Goal: Communication & Community: Share content

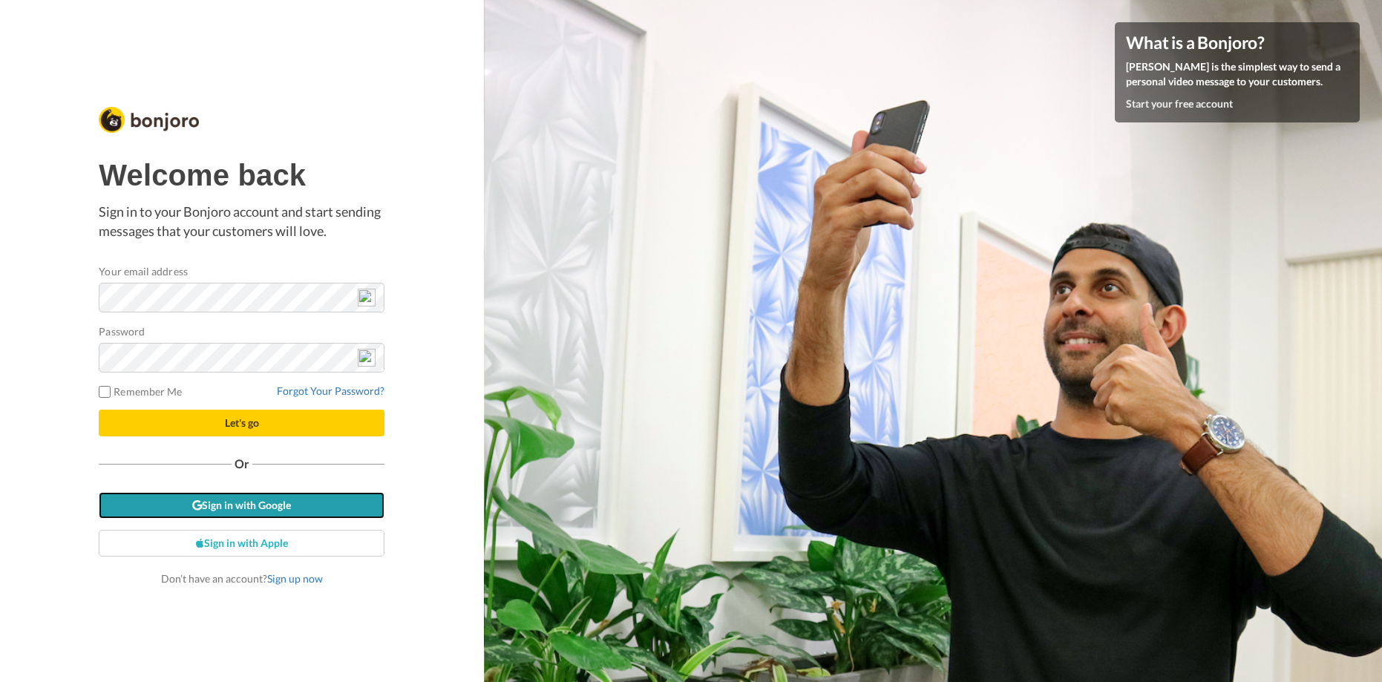
click at [295, 505] on link "Sign in with Google" at bounding box center [242, 505] width 286 height 27
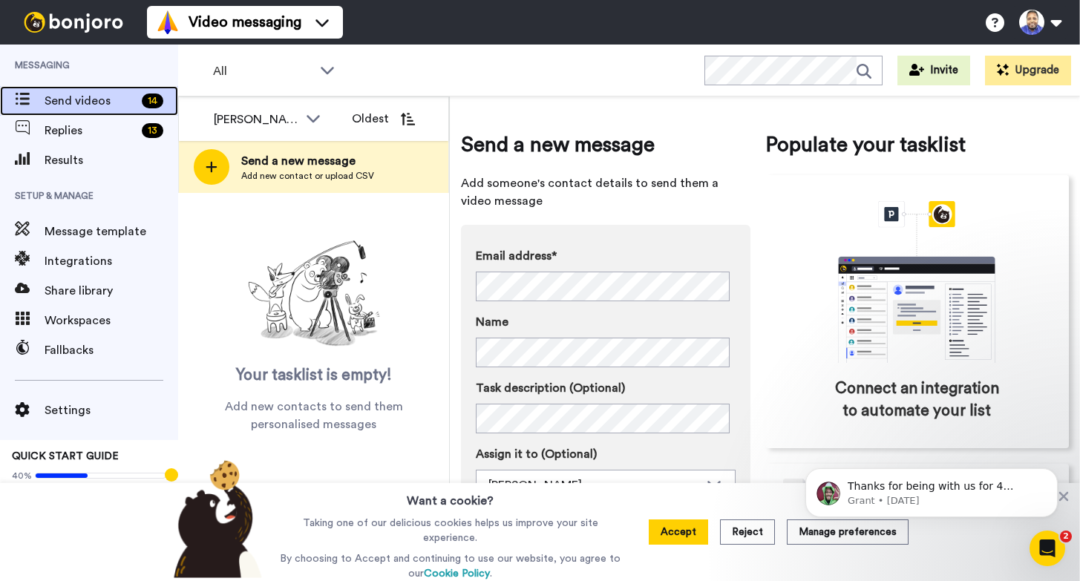
click at [117, 100] on span "Send videos" at bounding box center [90, 101] width 91 height 18
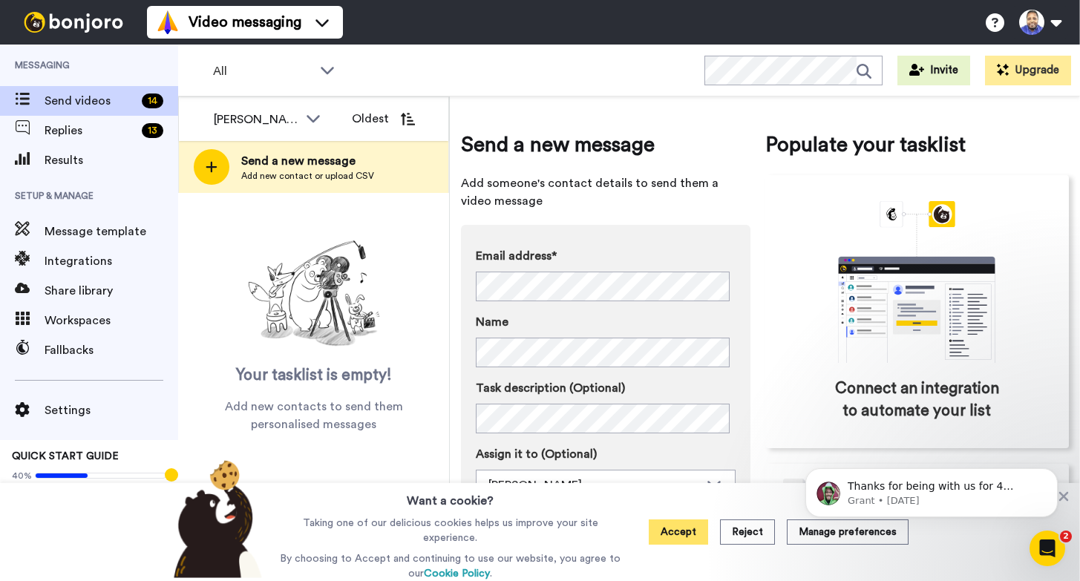
click at [678, 533] on button "Accept" at bounding box center [678, 531] width 59 height 25
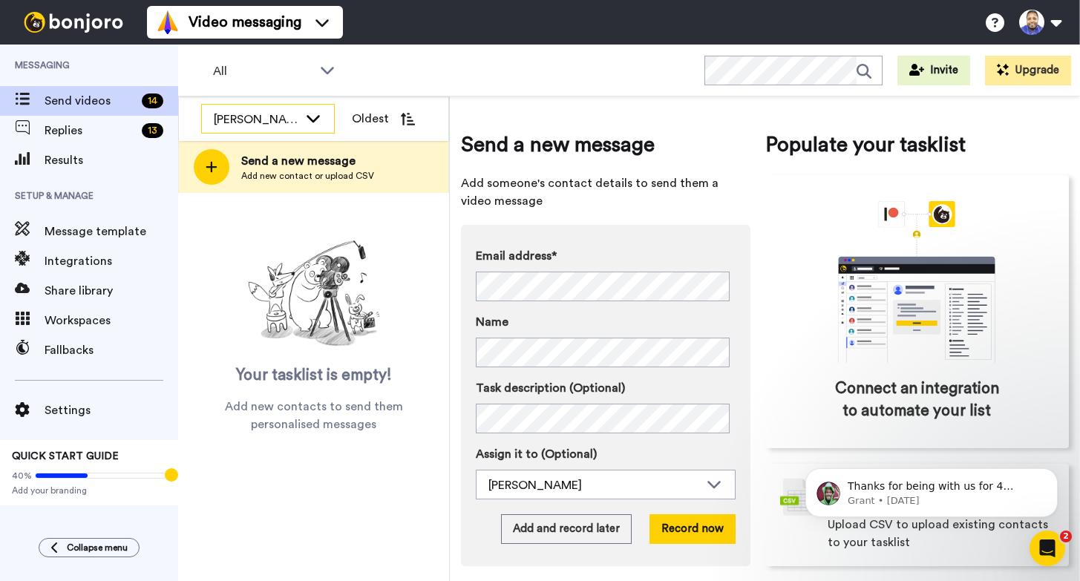
click at [282, 112] on div "Lee Kariuki" at bounding box center [256, 120] width 85 height 18
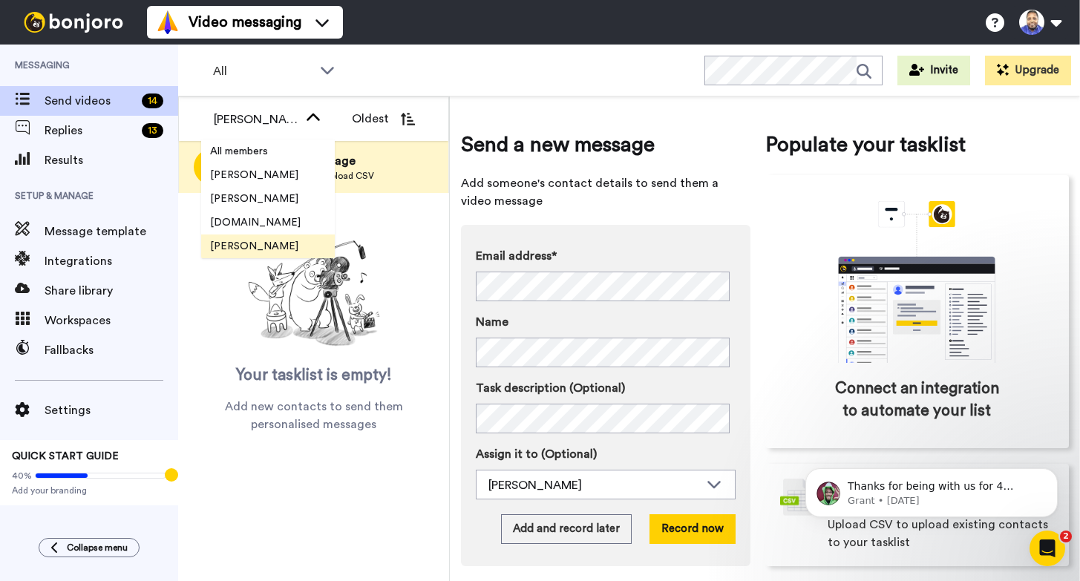
click at [270, 249] on span "[PERSON_NAME]" at bounding box center [254, 246] width 106 height 15
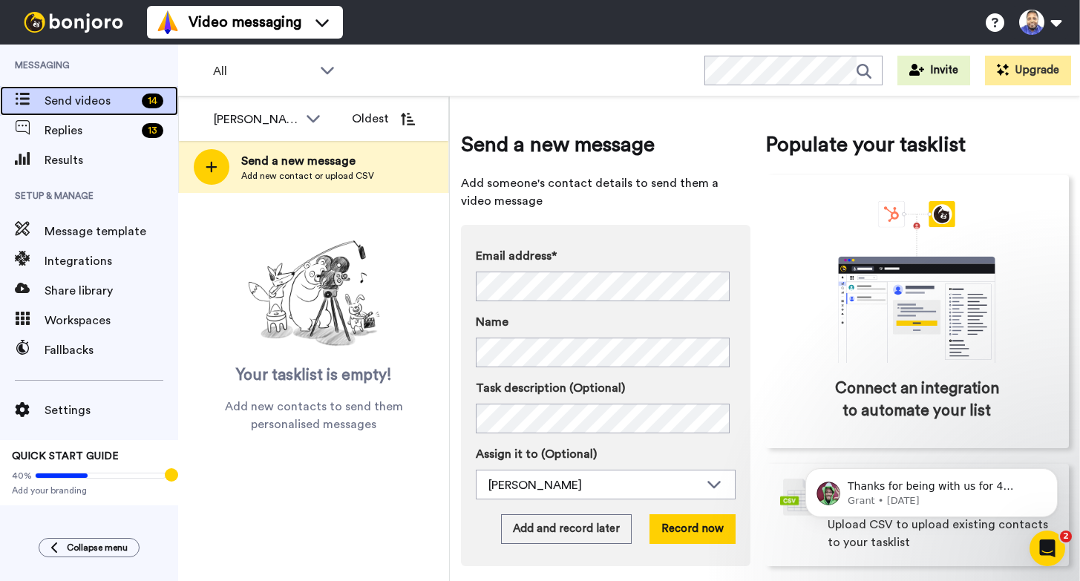
click at [78, 103] on span "Send videos" at bounding box center [90, 101] width 91 height 18
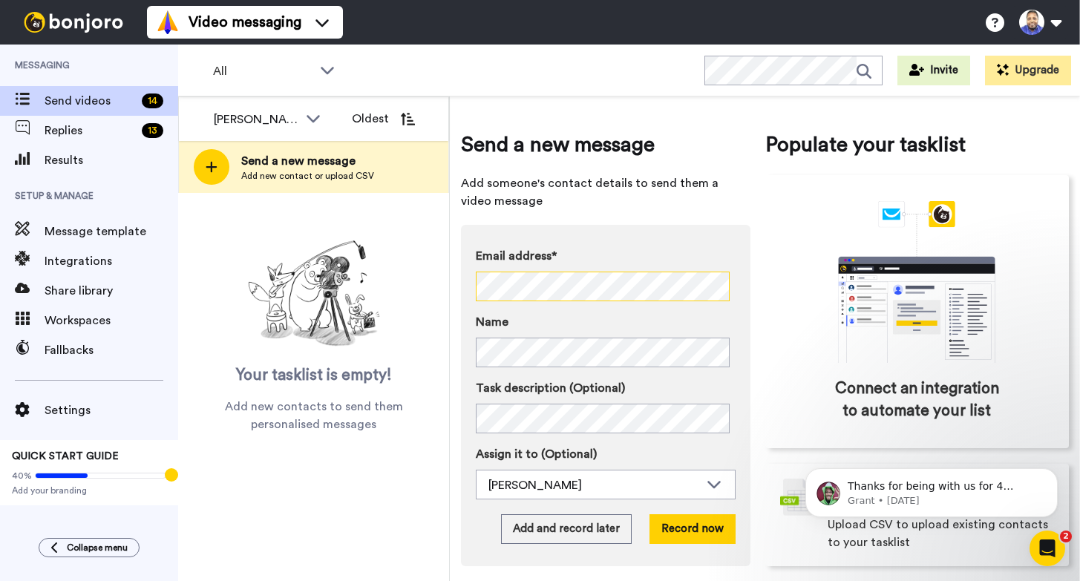
click at [461, 276] on div "Email address* No search result for ‘ mindy ’ Name Task description (Optional) …" at bounding box center [605, 395] width 289 height 341
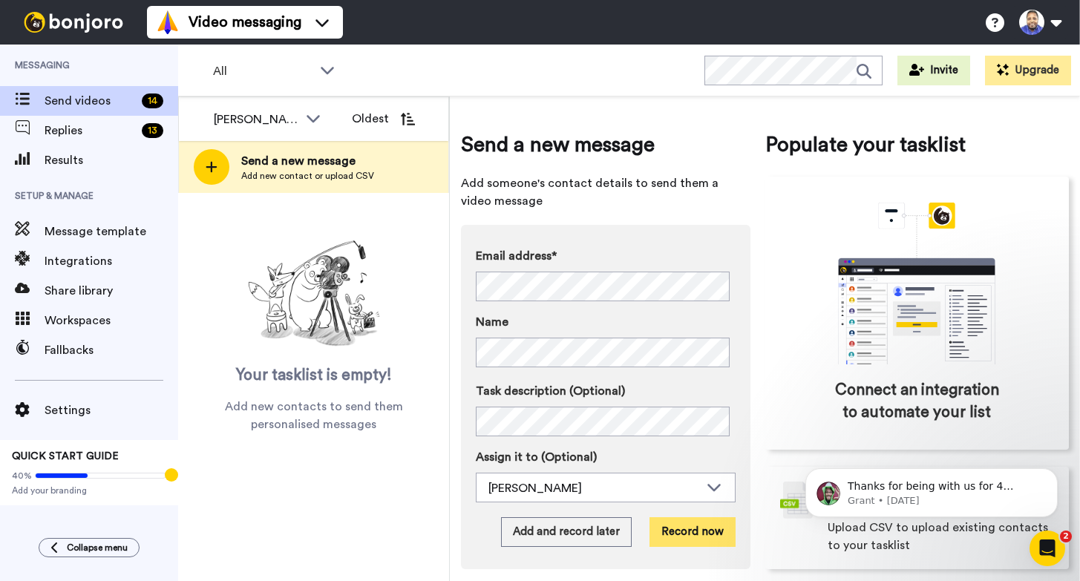
click at [689, 530] on button "Record now" at bounding box center [692, 532] width 86 height 30
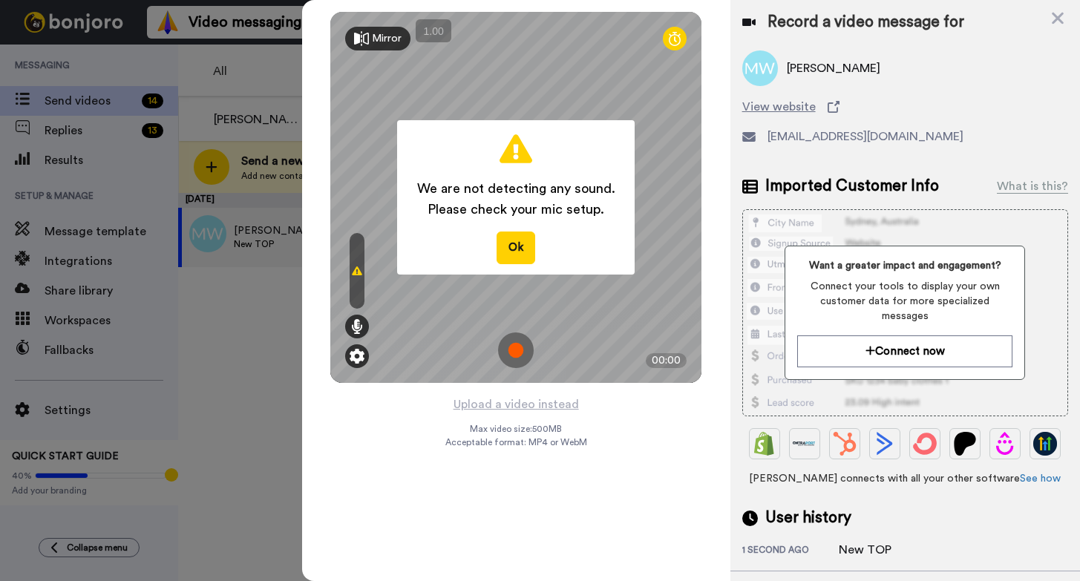
click at [357, 358] on img at bounding box center [357, 356] width 15 height 15
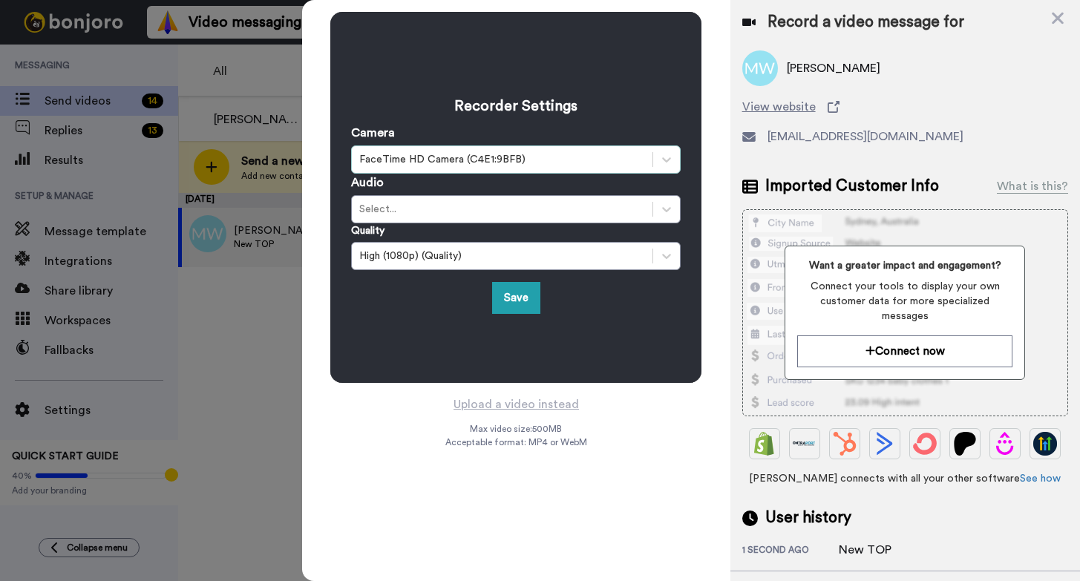
click at [532, 159] on div "FaceTime HD Camera (C4E1:9BFB)" at bounding box center [502, 159] width 286 height 15
click at [531, 104] on h3 "Recorder Settings" at bounding box center [515, 106] width 329 height 21
click at [505, 201] on div "Select..." at bounding box center [502, 209] width 301 height 18
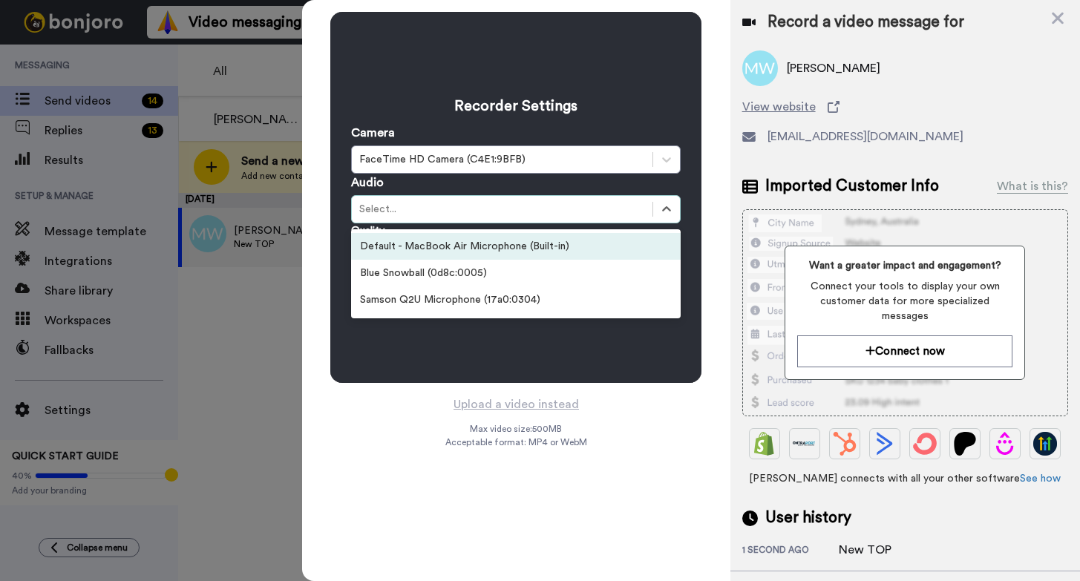
scroll to position [88, 0]
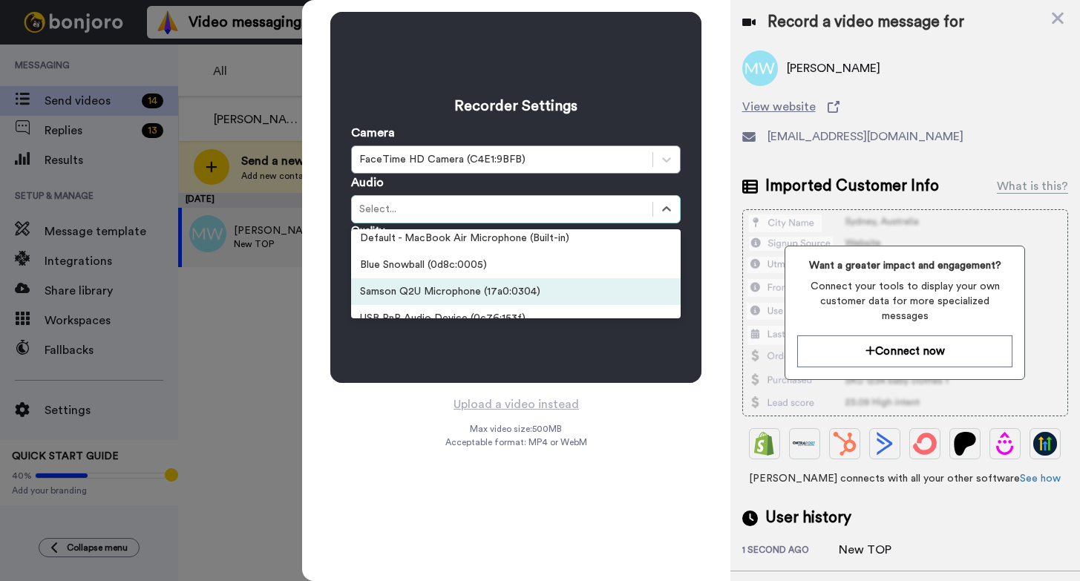
click at [554, 292] on div "Samson Q2U Microphone (17a0:0304)" at bounding box center [515, 291] width 329 height 27
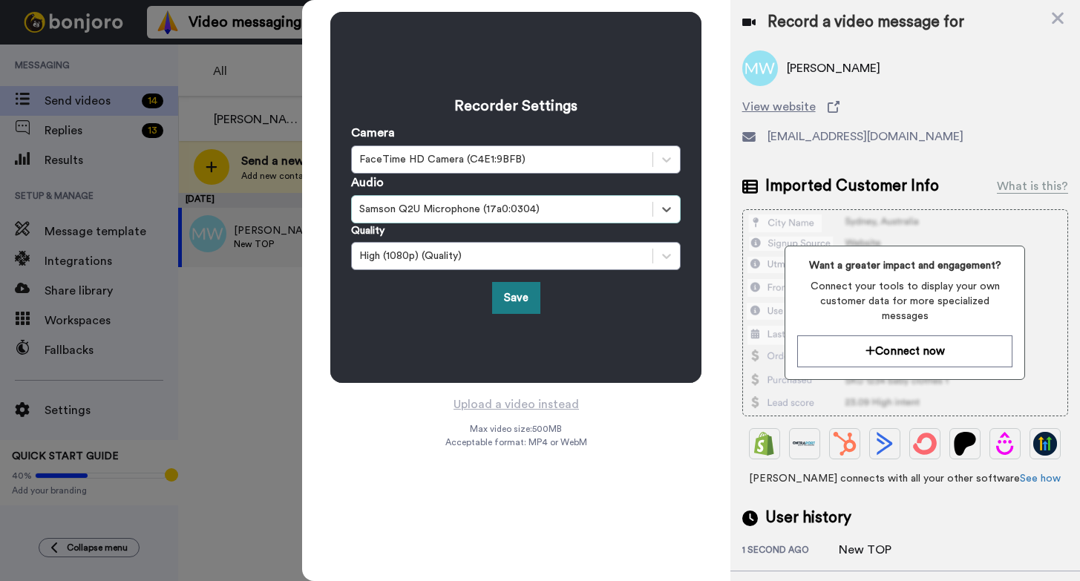
click at [525, 298] on button "Save" at bounding box center [516, 298] width 48 height 32
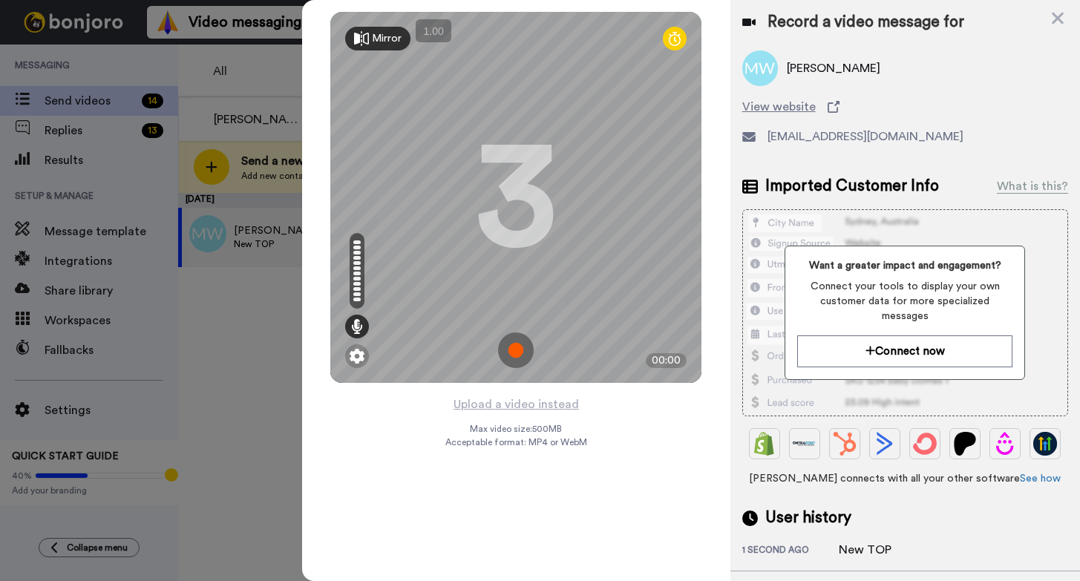
click at [516, 347] on img at bounding box center [516, 350] width 36 height 36
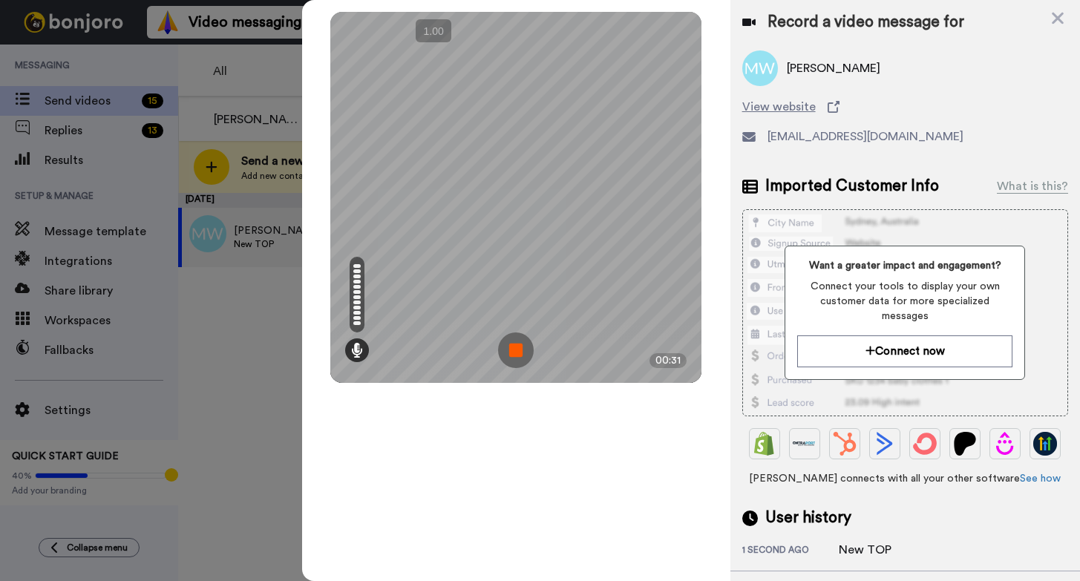
click at [517, 346] on img at bounding box center [516, 350] width 36 height 36
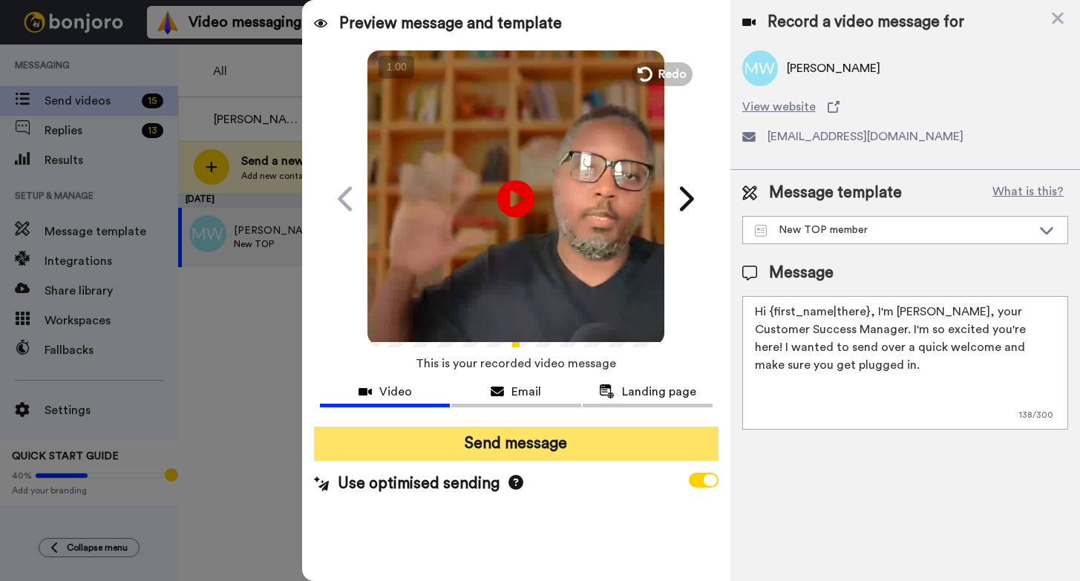
click at [534, 447] on button "Send message" at bounding box center [516, 444] width 404 height 34
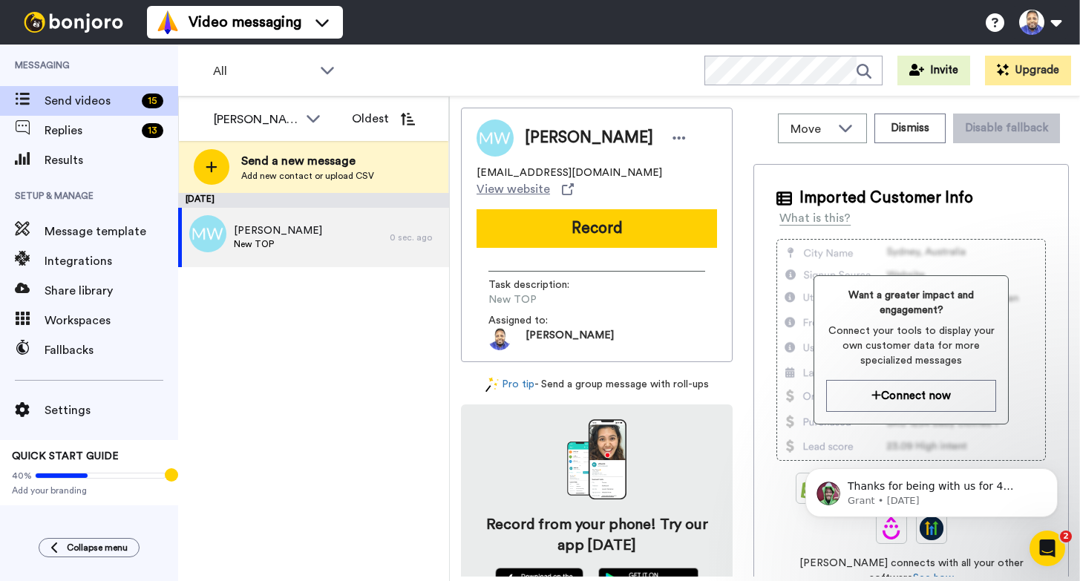
scroll to position [0, 0]
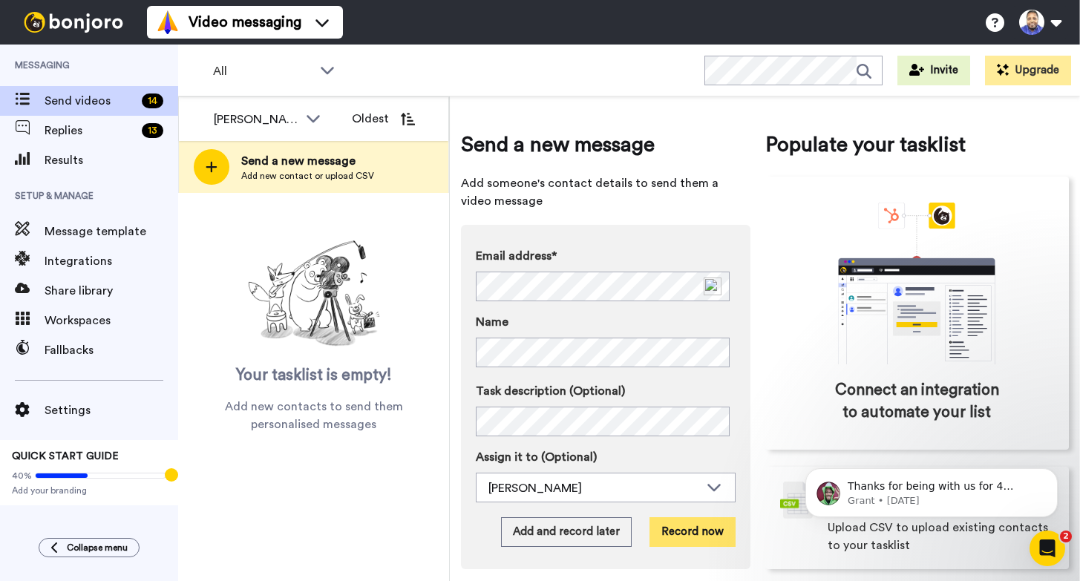
click at [694, 529] on button "Record now" at bounding box center [692, 532] width 86 height 30
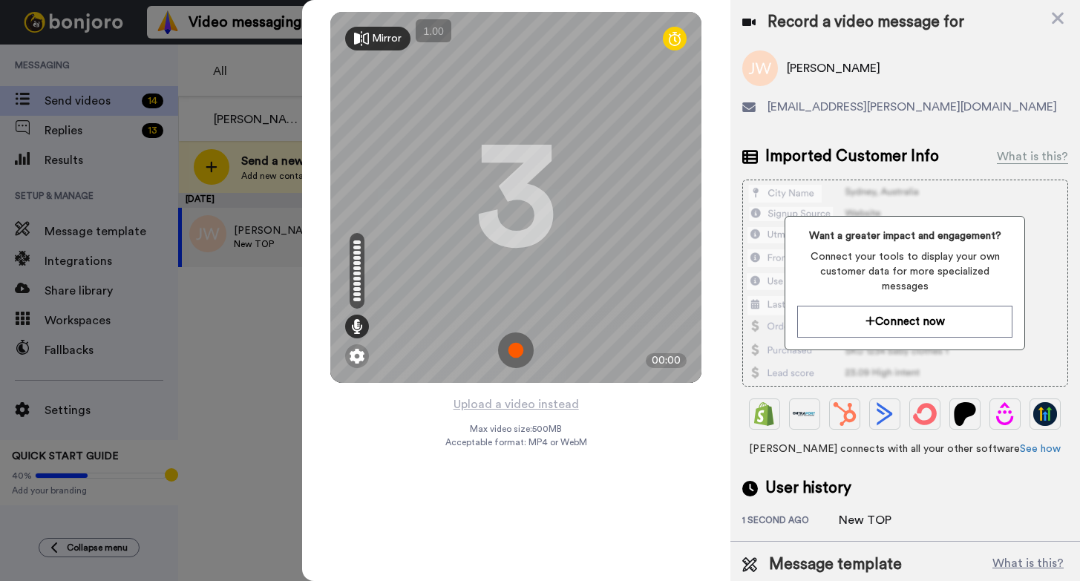
click at [522, 351] on img at bounding box center [516, 350] width 36 height 36
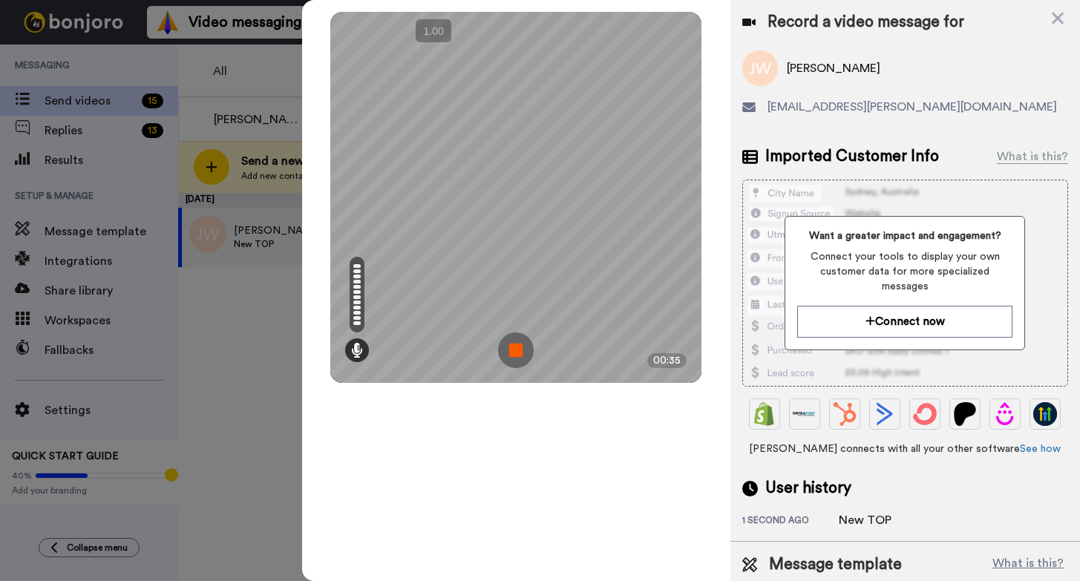
click at [522, 351] on img at bounding box center [516, 350] width 36 height 36
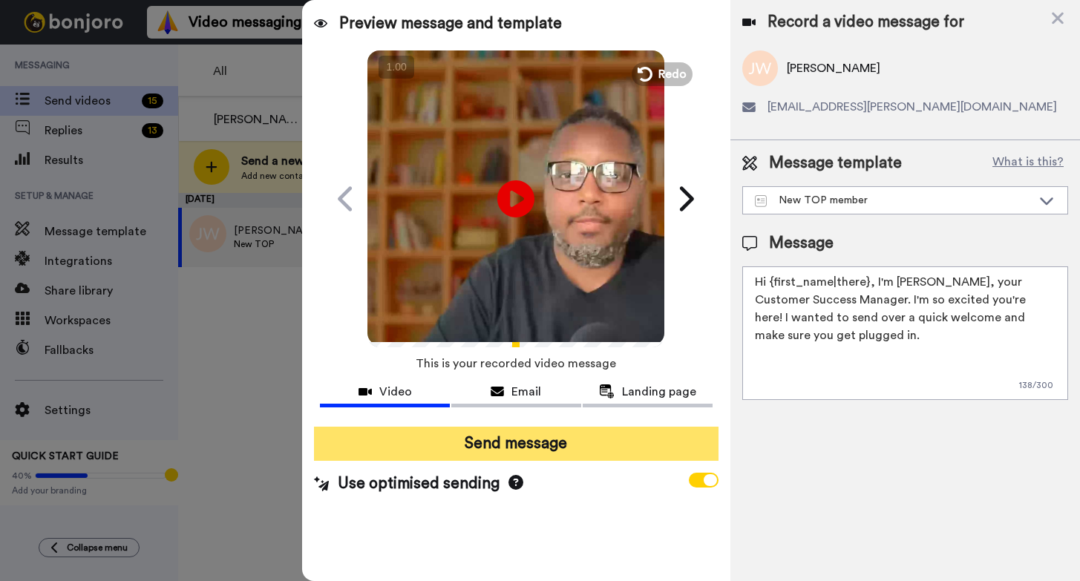
click at [499, 443] on button "Send message" at bounding box center [516, 444] width 404 height 34
